Goal: Check status: Check status

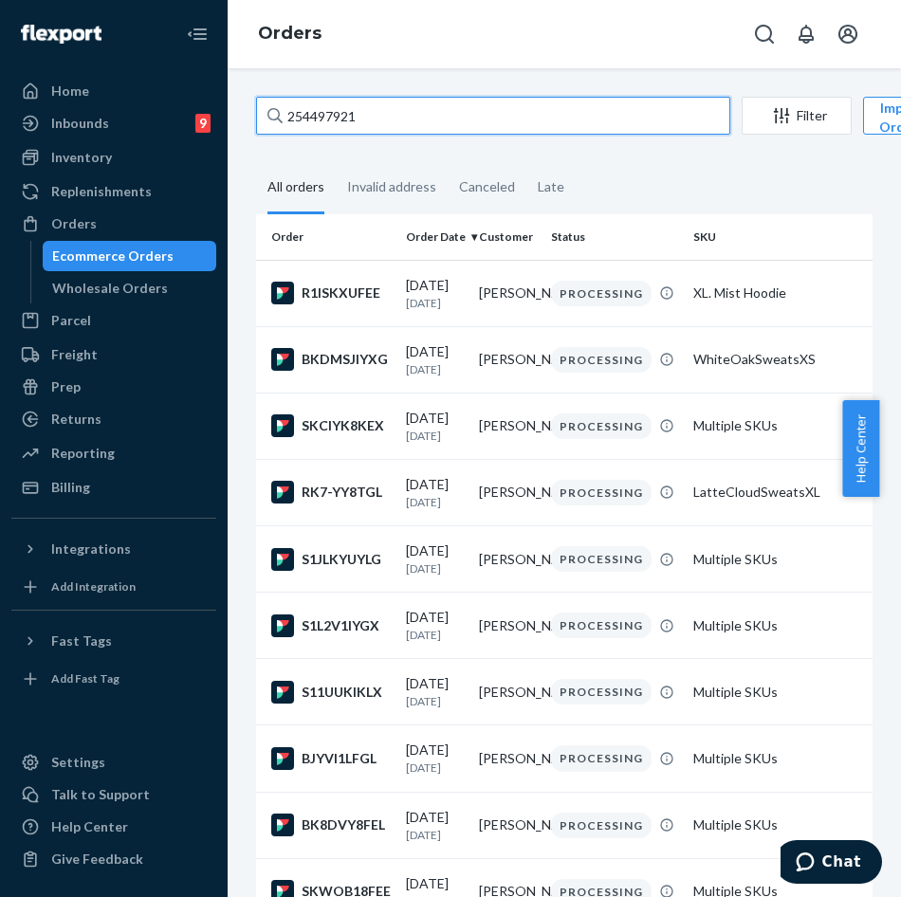
drag, startPoint x: 451, startPoint y: 124, endPoint x: 275, endPoint y: 101, distance: 177.8
click at [275, 101] on div "254497921" at bounding box center [493, 116] width 474 height 38
click at [442, 115] on input "254497921" at bounding box center [493, 116] width 474 height 38
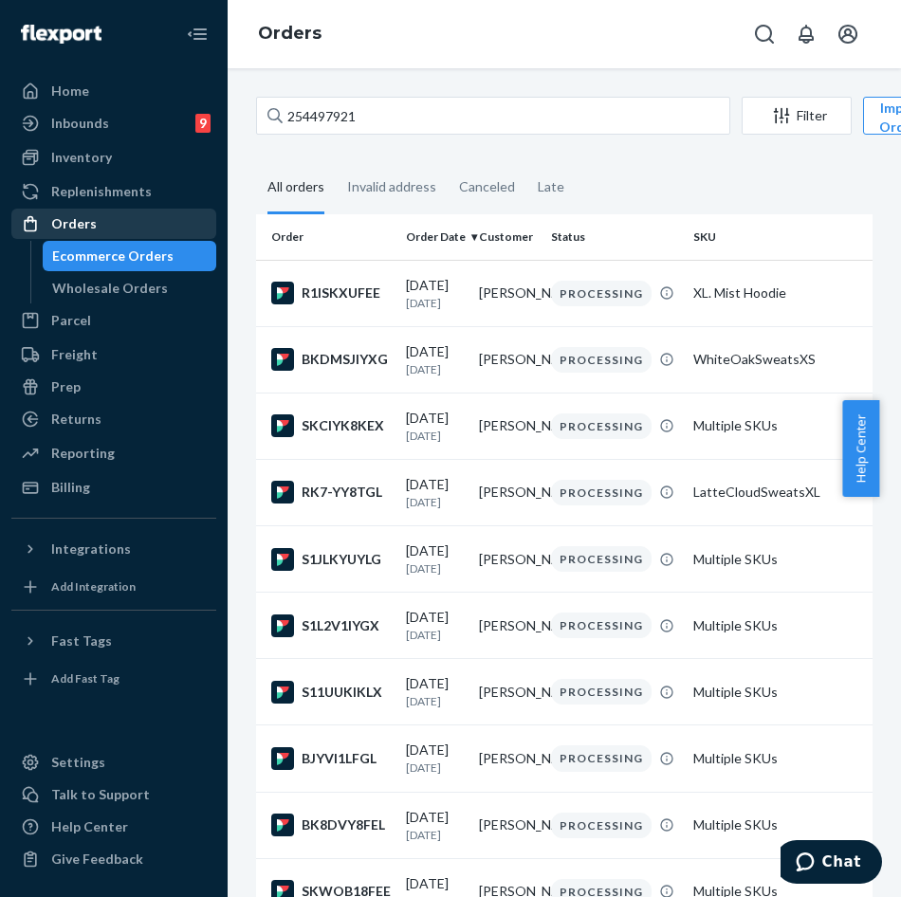
click at [90, 210] on link "Orders" at bounding box center [113, 224] width 205 height 30
click at [99, 223] on div "Orders" at bounding box center [113, 223] width 201 height 27
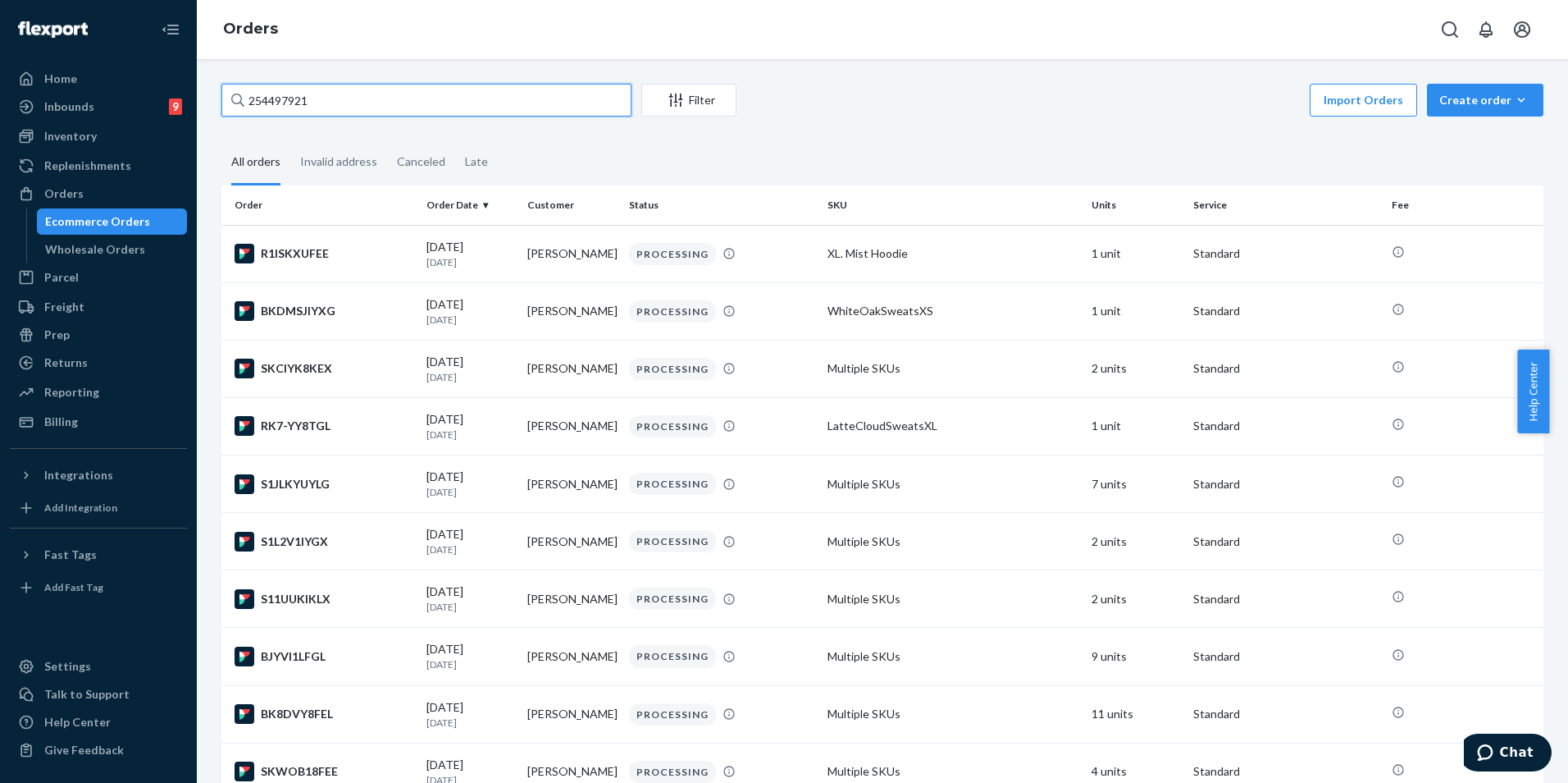
click at [321, 107] on input "254497921" at bounding box center [426, 100] width 410 height 33
drag, startPoint x: 362, startPoint y: 109, endPoint x: 191, endPoint y: 97, distance: 171.4
click at [191, 97] on div "Home Inbounds 9 Shipping Plans Problems 9 Inventory Products Replenishments Ord…" at bounding box center [784, 391] width 1568 height 783
paste input "text"
type input "2"
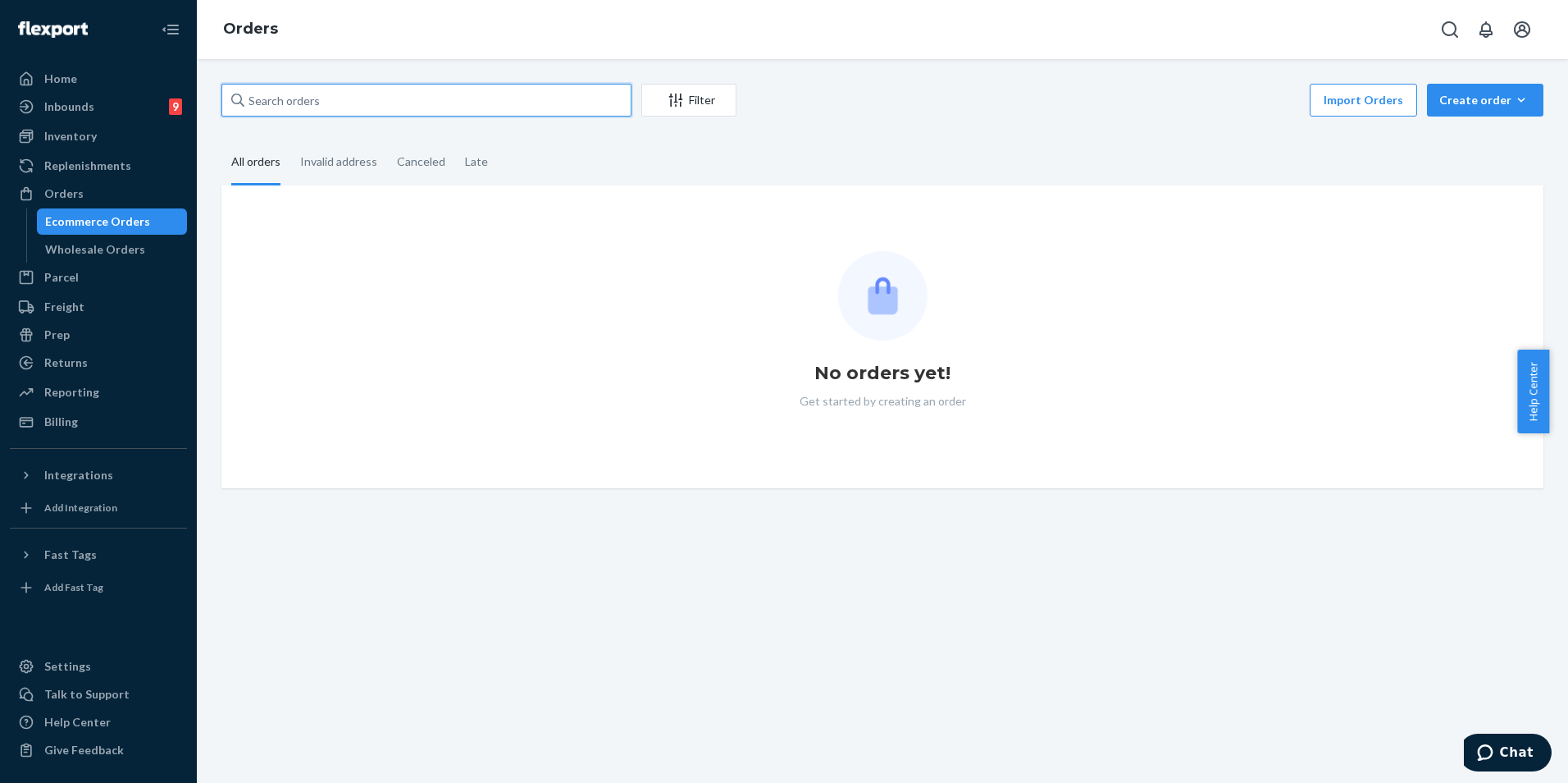
paste input "254497921"
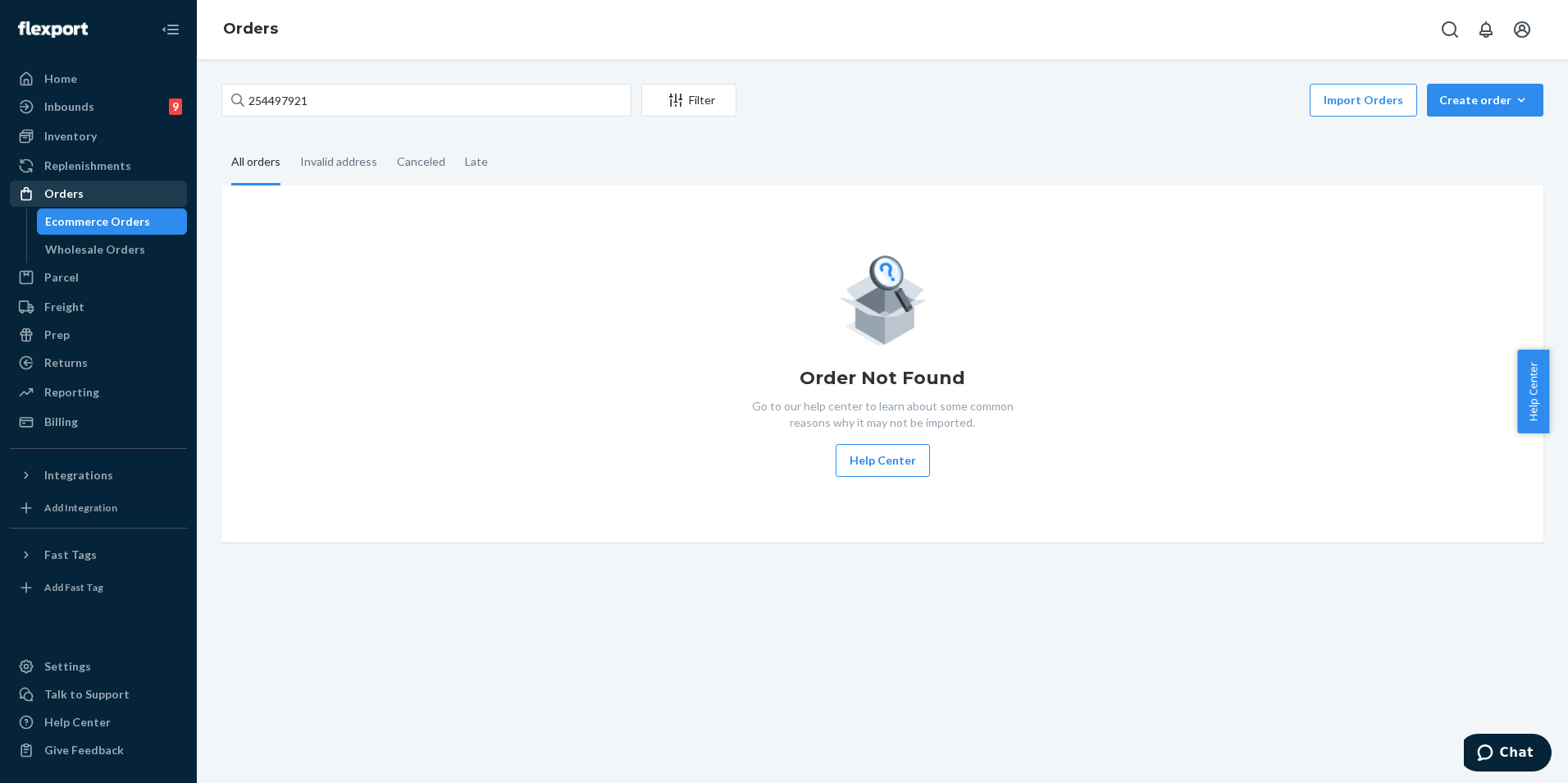
click at [77, 192] on div "Orders" at bounding box center [64, 193] width 40 height 16
click at [92, 202] on div "Orders" at bounding box center [98, 193] width 174 height 23
click at [431, 113] on input "254497921" at bounding box center [426, 100] width 410 height 33
click at [531, 105] on input "254497921" at bounding box center [426, 100] width 410 height 33
paste input "text"
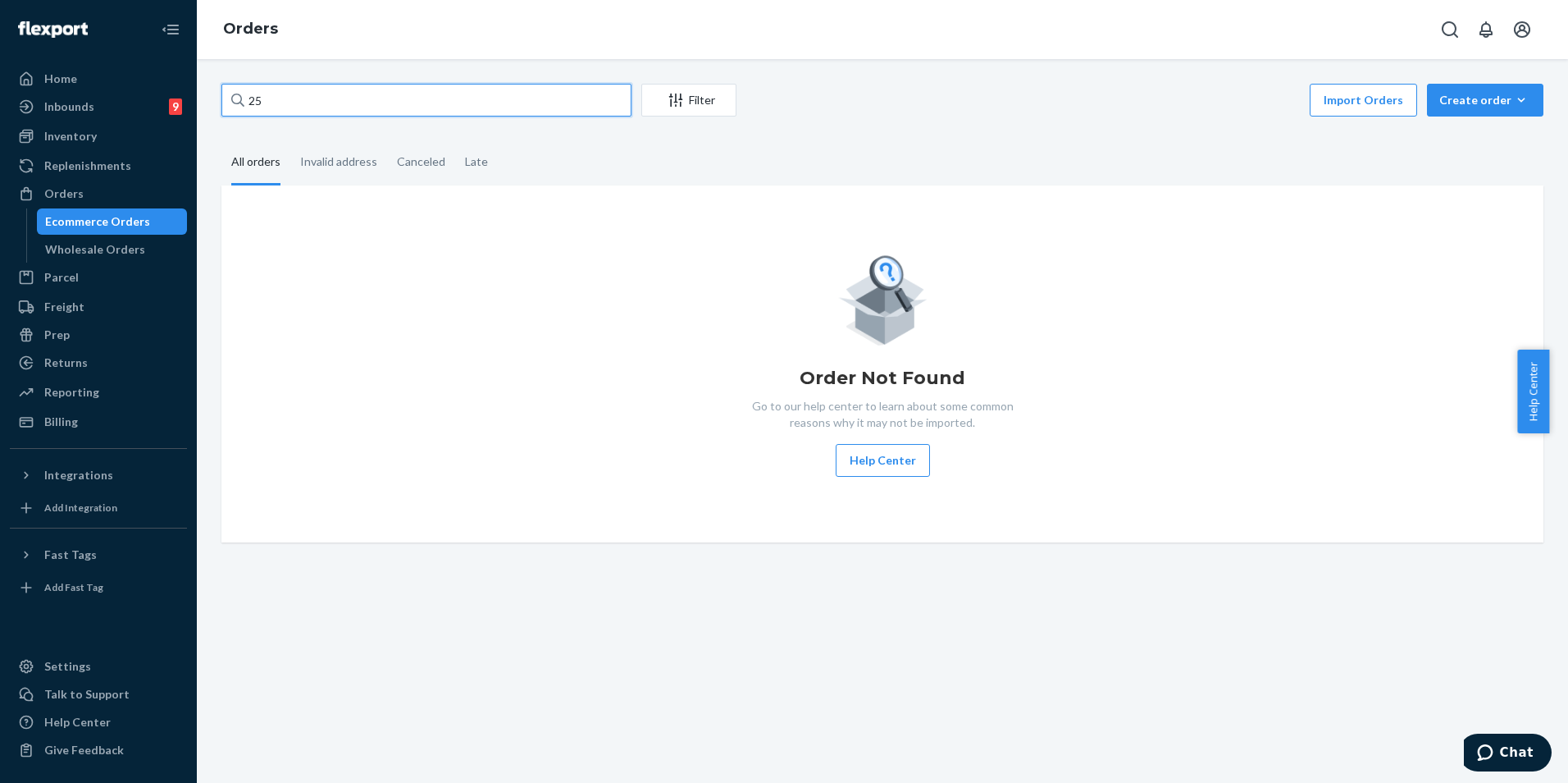
type input "2"
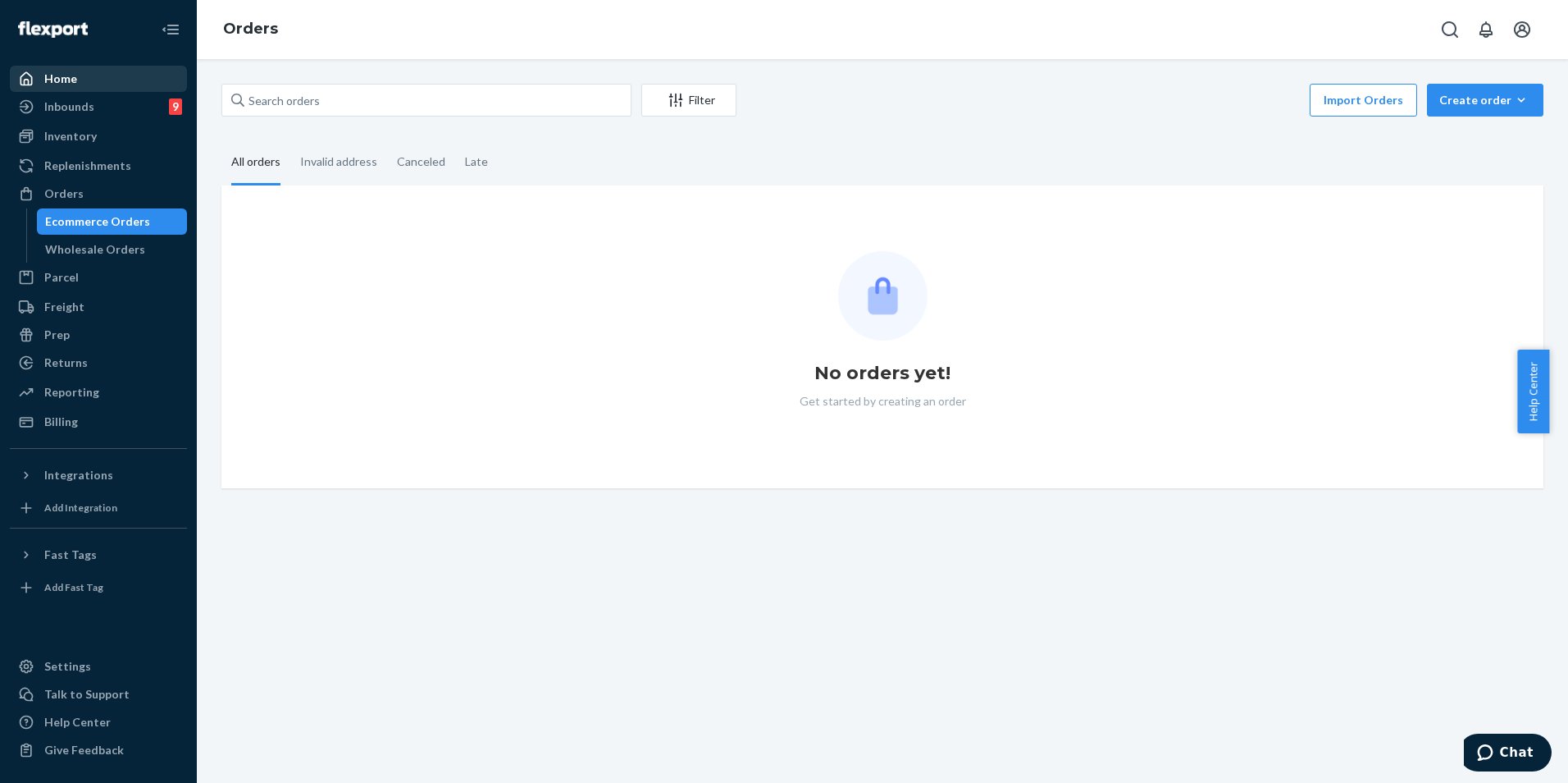
click at [71, 76] on div "Home" at bounding box center [61, 79] width 33 height 16
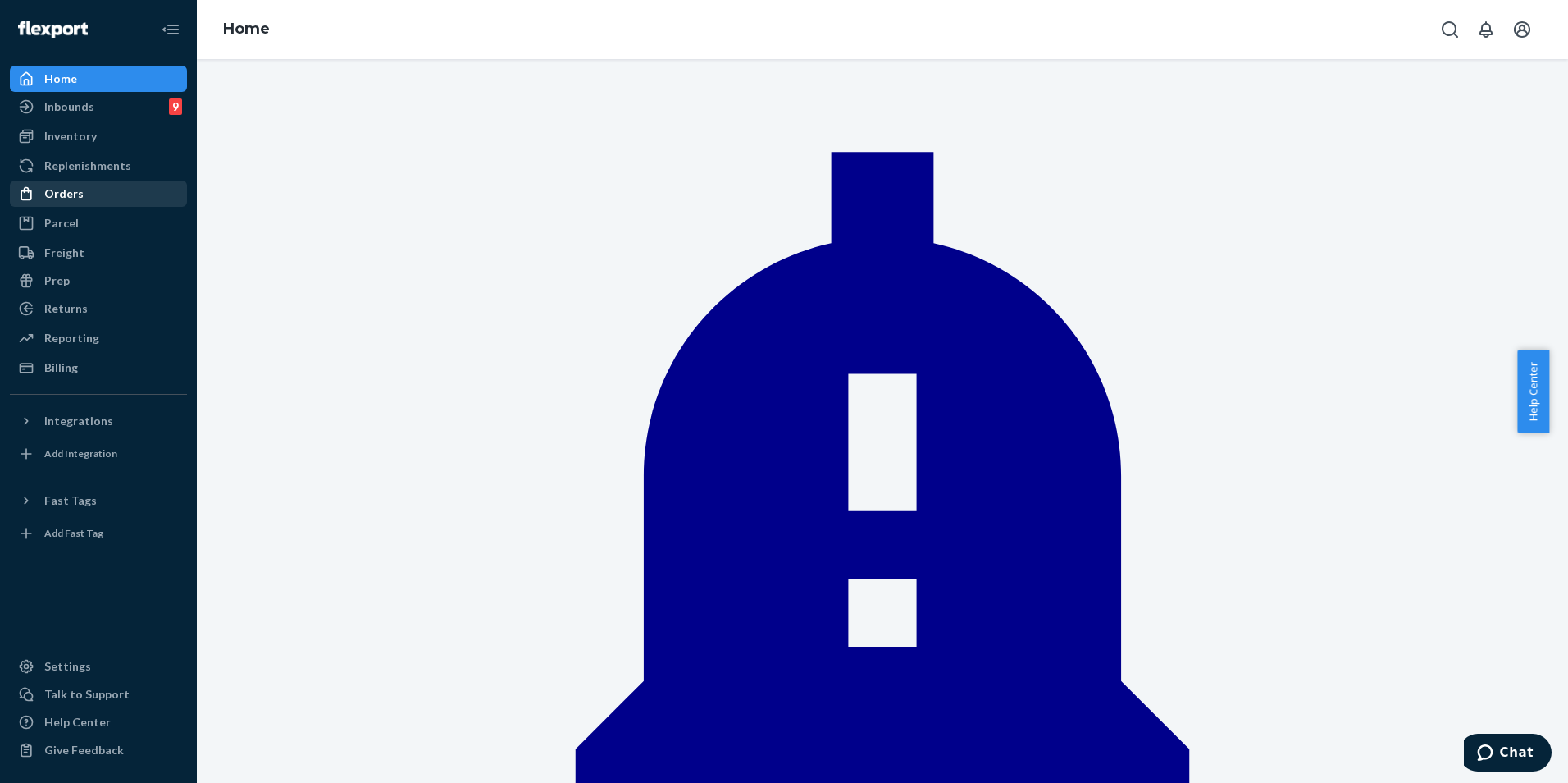
click at [69, 198] on div "Orders" at bounding box center [64, 193] width 40 height 16
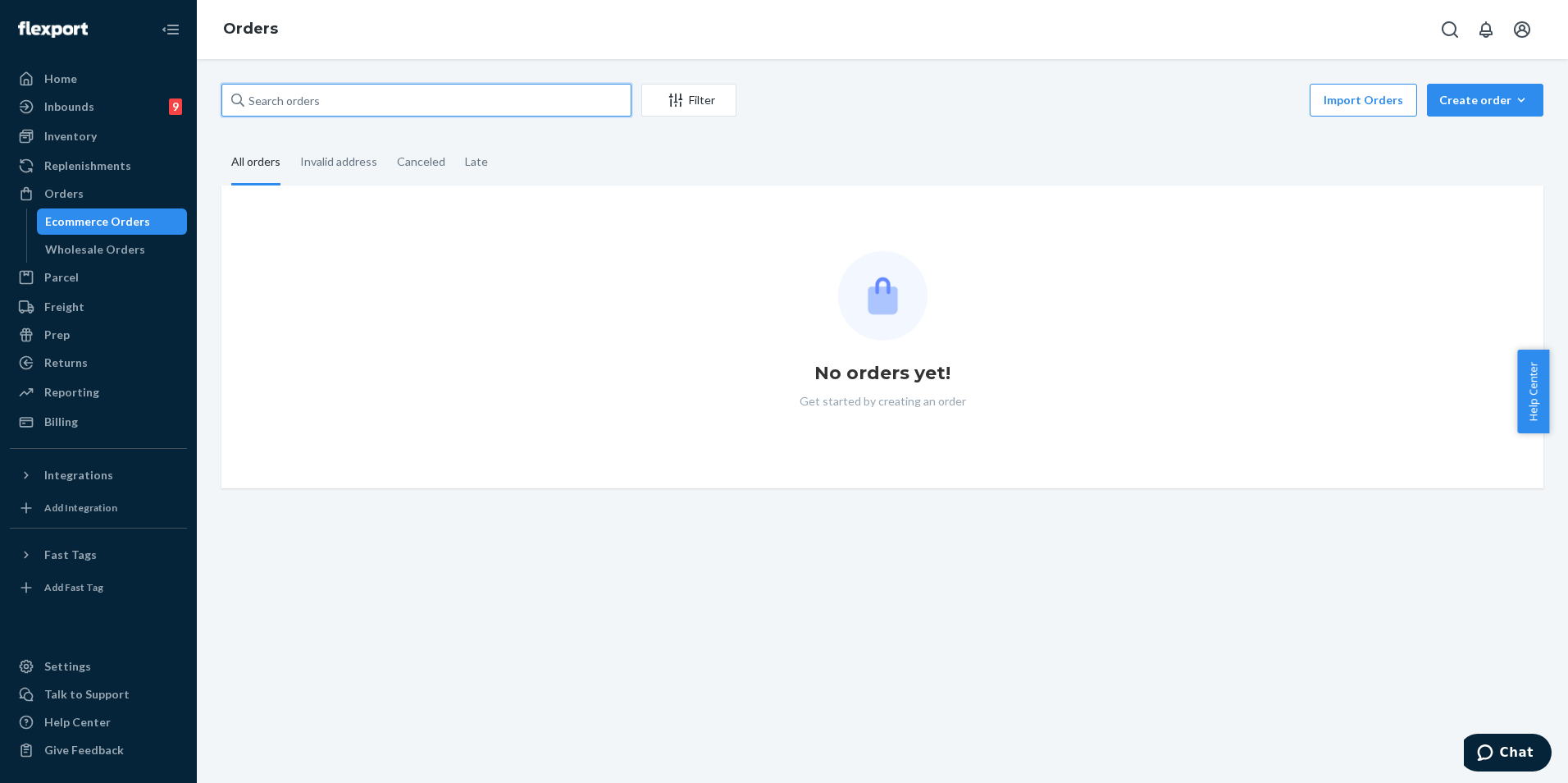
click at [344, 99] on input "text" at bounding box center [426, 100] width 410 height 33
paste input "254497921"
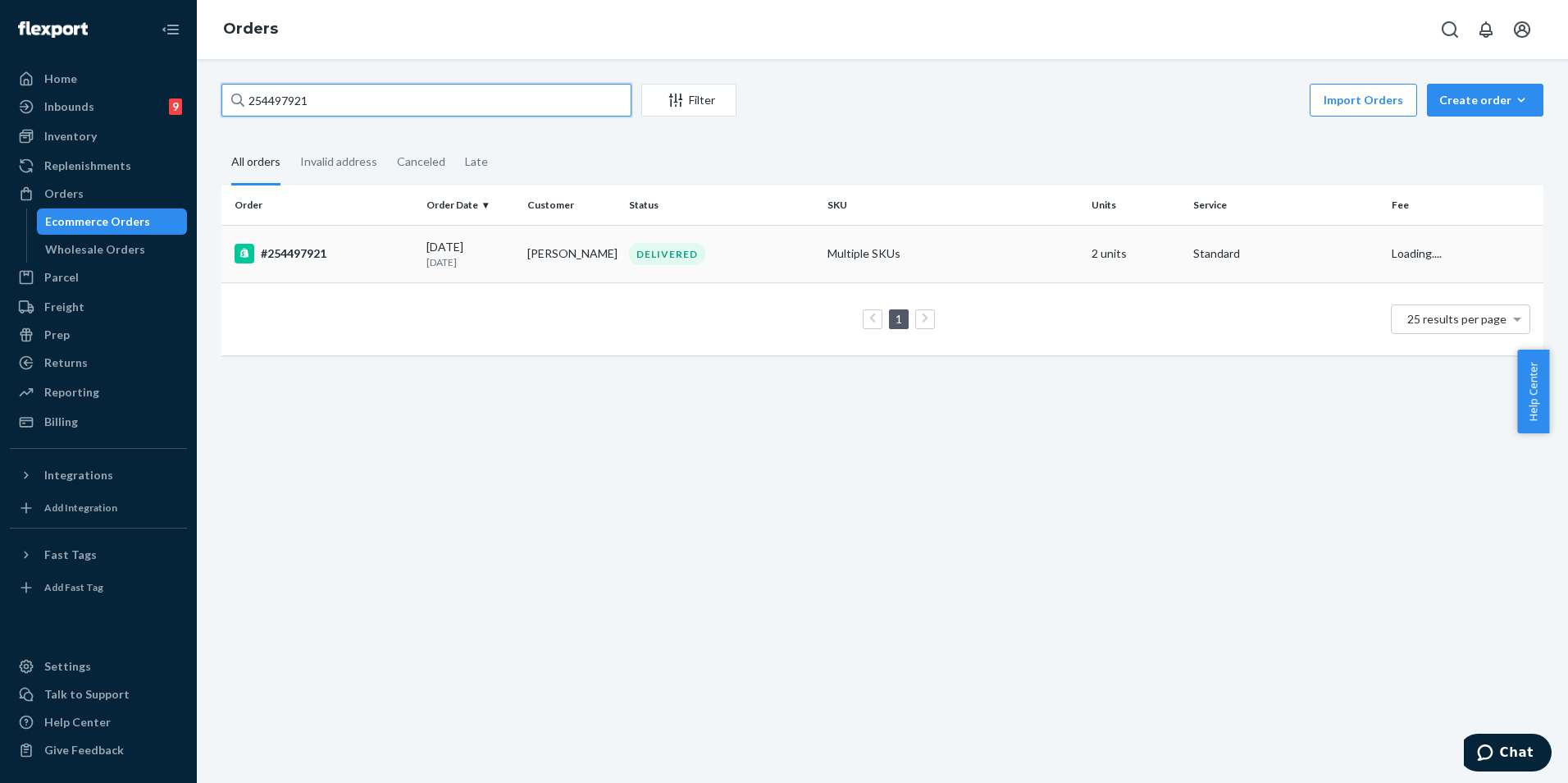
type input "254497921"
click at [405, 258] on div "#254497921" at bounding box center [323, 254] width 179 height 20
